Goal: Information Seeking & Learning: Learn about a topic

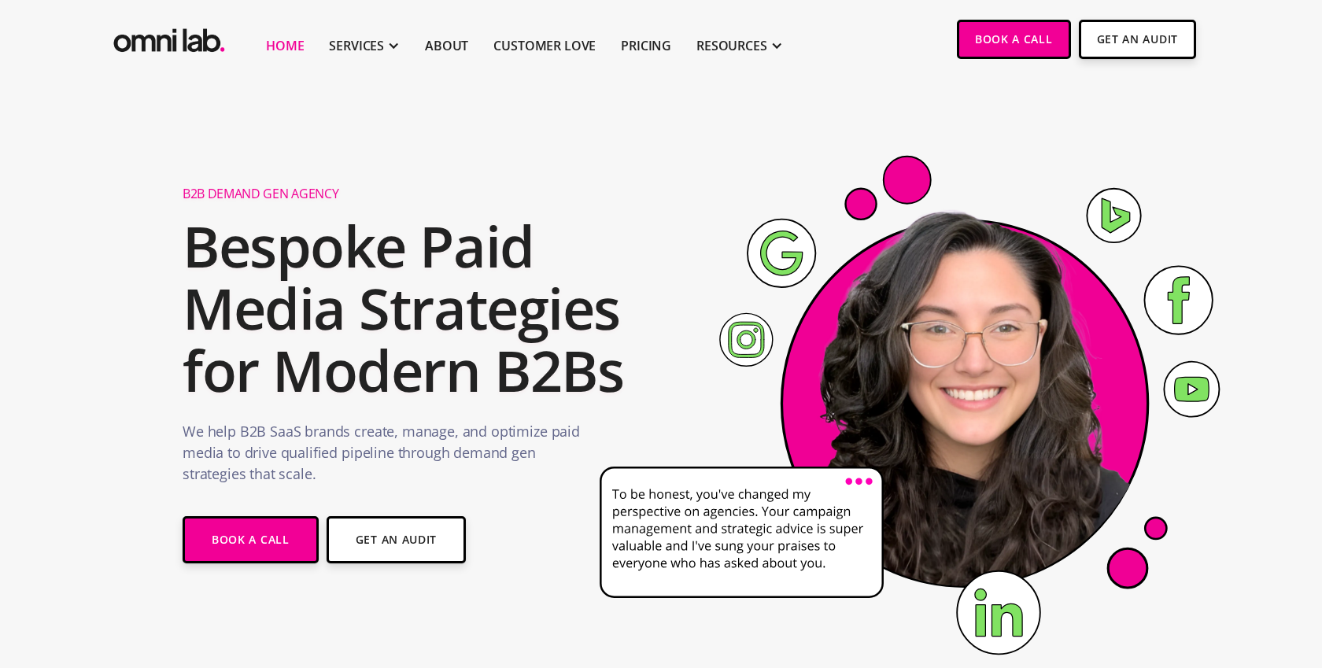
click at [717, 128] on icon at bounding box center [922, 403] width 669 height 554
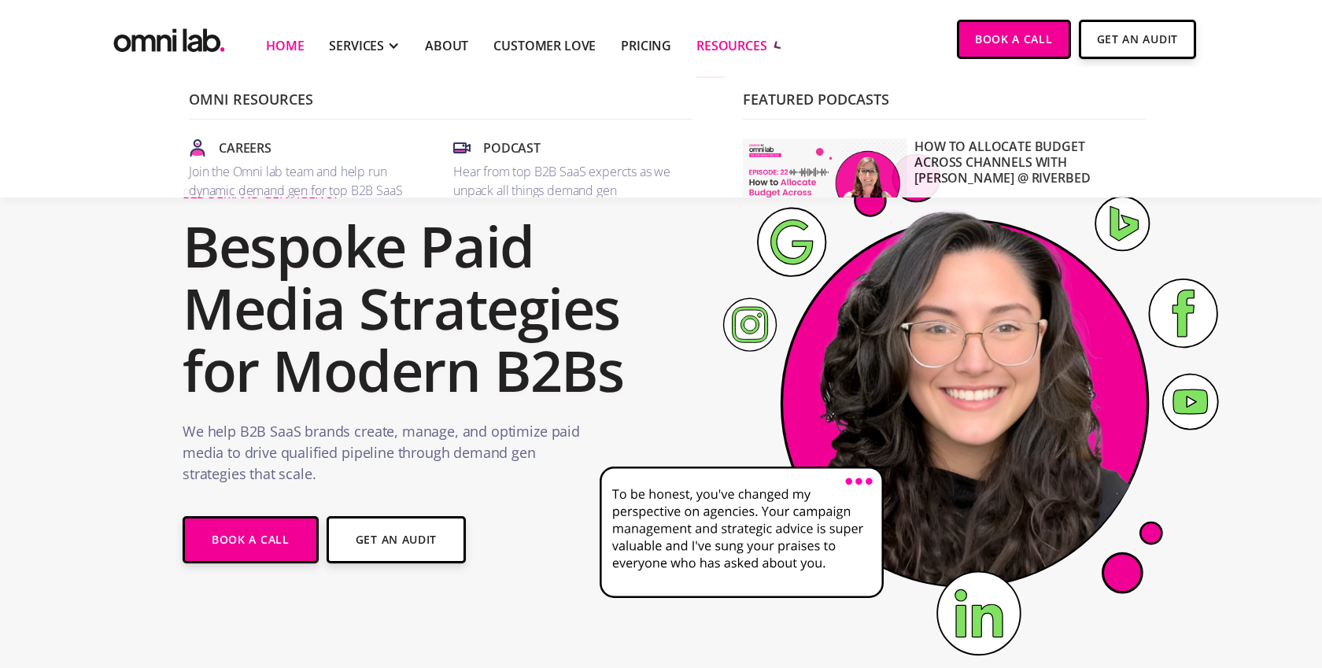
click at [724, 50] on div "RESOURCES" at bounding box center [731, 45] width 71 height 19
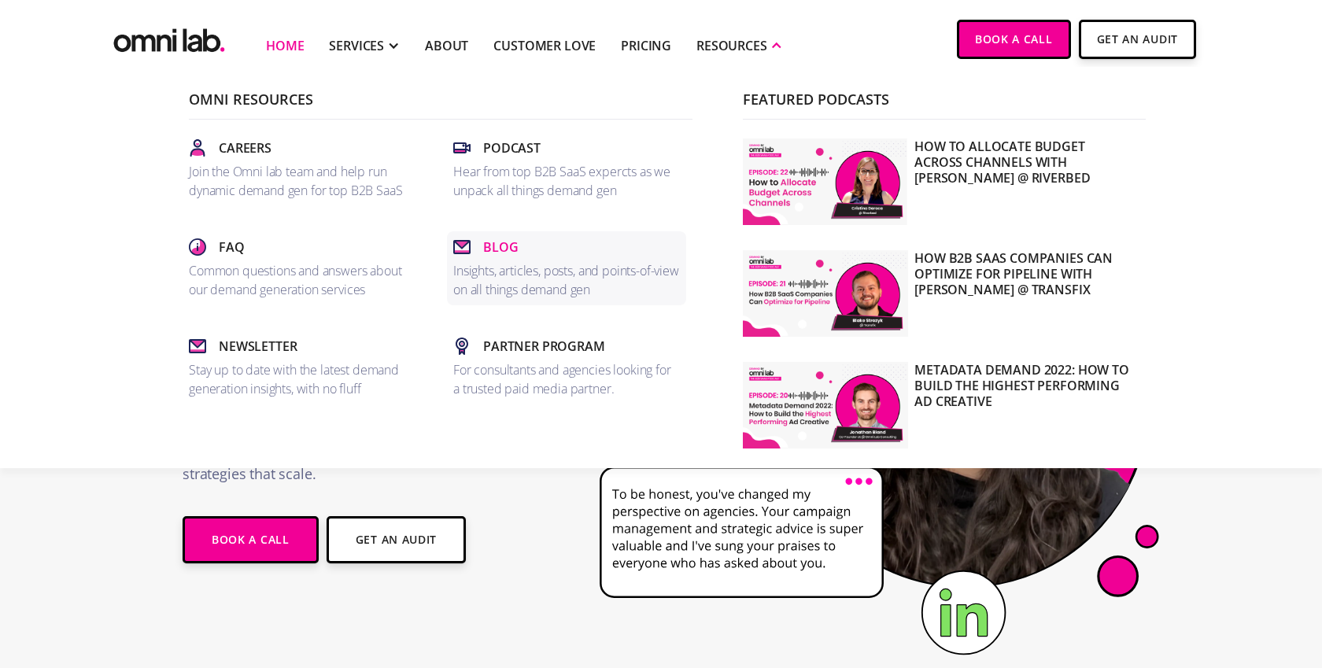
click at [500, 246] on p "Blog" at bounding box center [500, 247] width 35 height 19
